Goal: Task Accomplishment & Management: Manage account settings

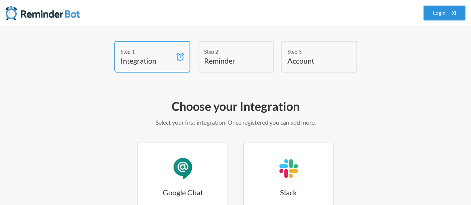
click at [429, 16] on link "Login" at bounding box center [445, 13] width 42 height 15
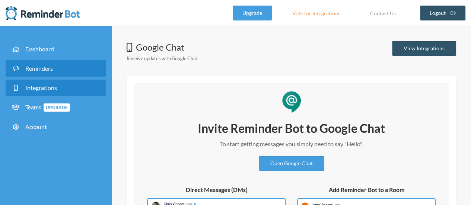
click at [42, 64] on link "Reminders" at bounding box center [56, 68] width 101 height 16
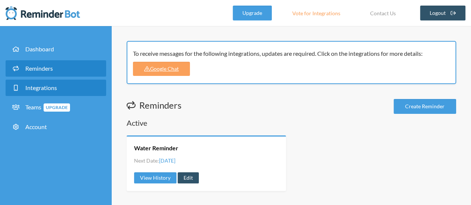
click at [40, 86] on span "Integrations" at bounding box center [41, 87] width 32 height 7
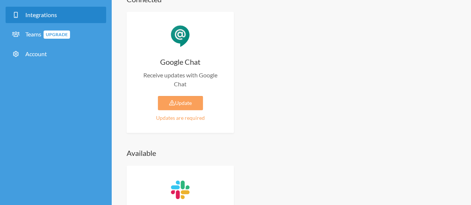
scroll to position [75, 0]
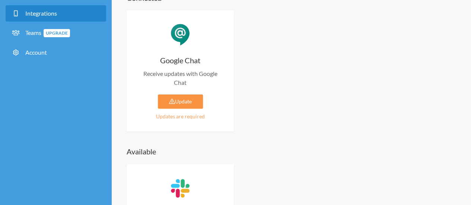
click at [172, 100] on icon at bounding box center [172, 101] width 6 height 5
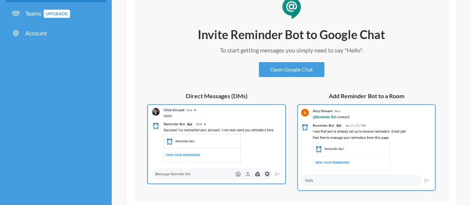
scroll to position [112, 0]
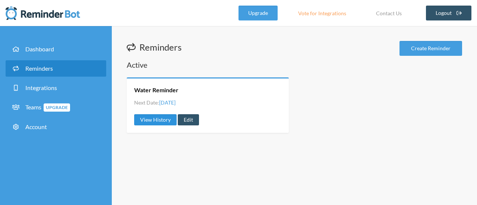
click at [153, 121] on link "View History" at bounding box center [155, 119] width 42 height 11
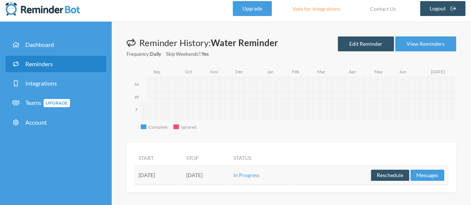
scroll to position [6, 0]
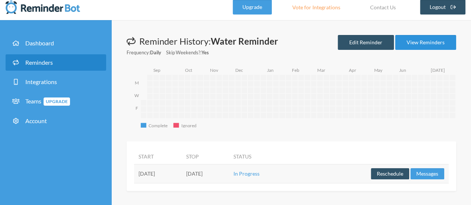
click at [427, 43] on link "View Reminders" at bounding box center [425, 42] width 61 height 15
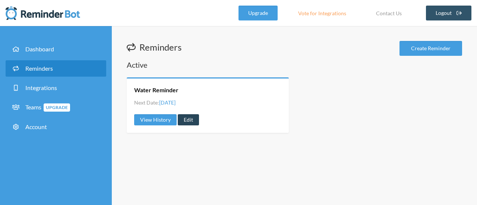
click at [187, 118] on link "Edit" at bounding box center [188, 119] width 21 height 11
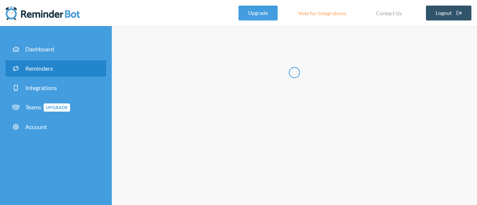
type input "Water Reminder"
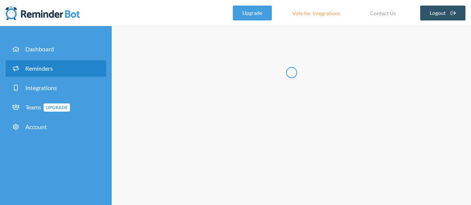
select select "12:30:00"
select select "14:30:00"
select select "16:30:00"
select select "17:30:00"
select select "18:30:00"
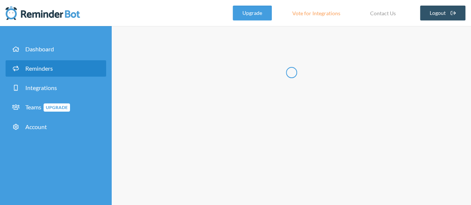
select select "19:30:00"
